Goal: Browse casually

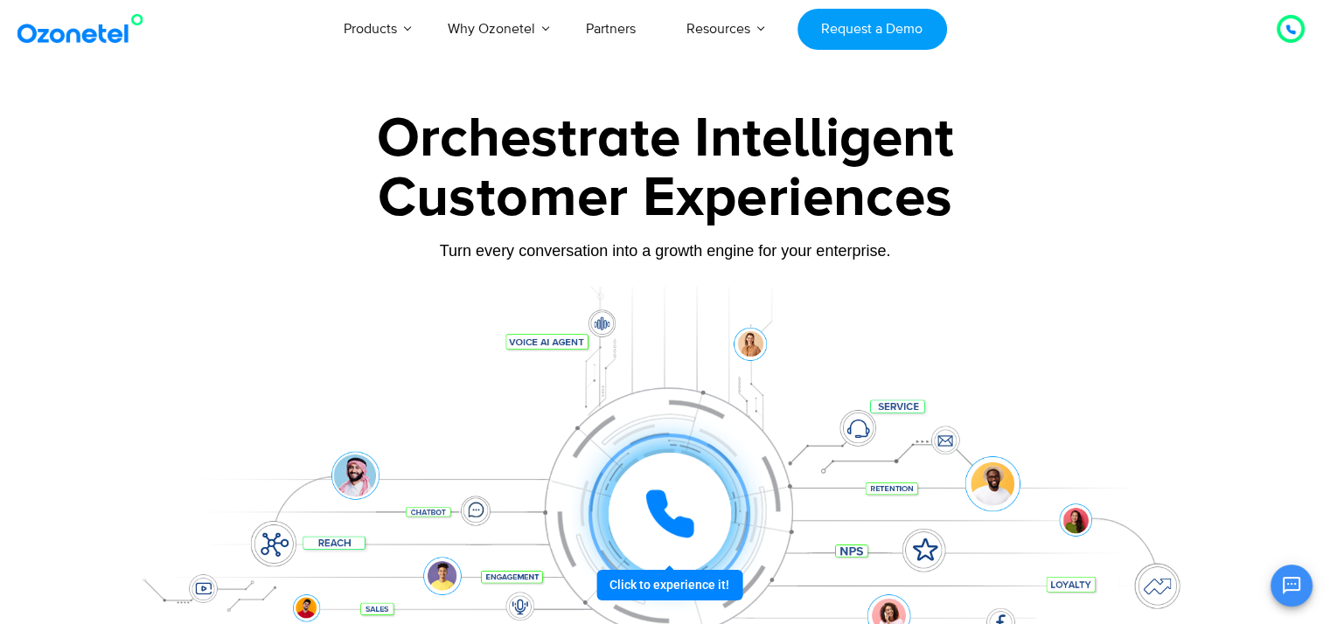
click at [61, 45] on link at bounding box center [84, 29] width 142 height 40
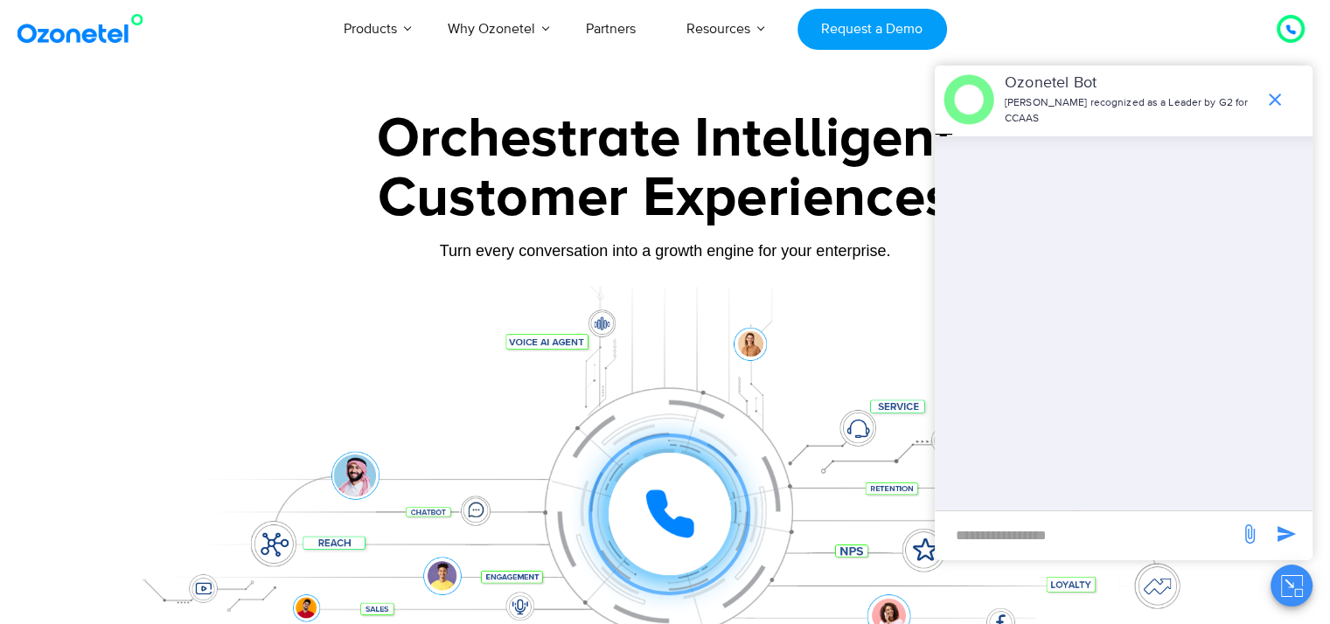
click at [143, 246] on div "Turn every conversation into a growth engine for your enterprise." at bounding box center [665, 250] width 1093 height 19
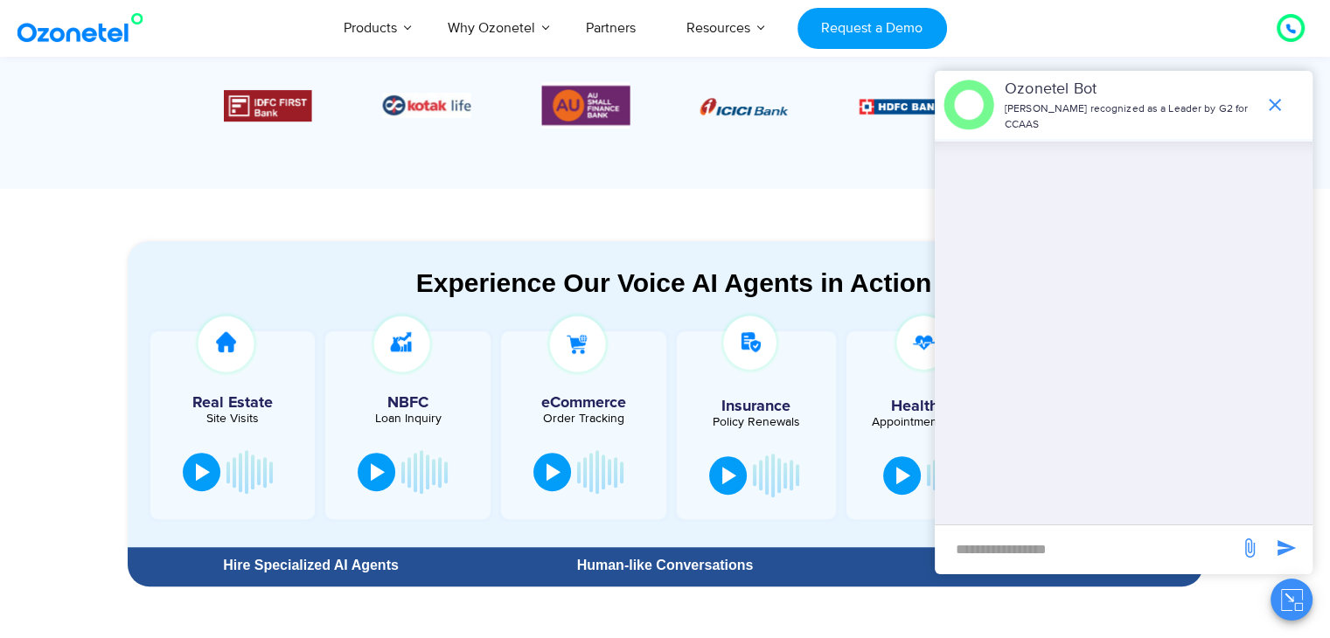
scroll to position [699, 0]
